Goal: Find specific page/section: Find specific page/section

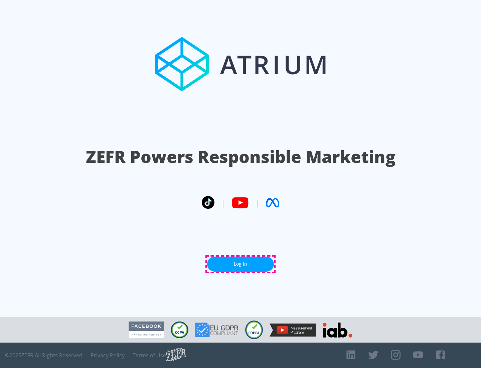
click at [241, 264] on link "Log In" at bounding box center [240, 263] width 67 height 15
